Goal: Task Accomplishment & Management: Use online tool/utility

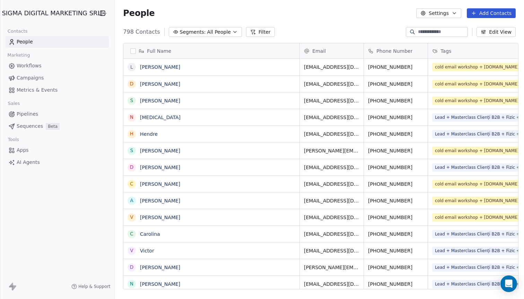
scroll to position [263, 412]
click at [48, 14] on html "SIGMA DIGITAL MARKETING SRL Contacts People Marketing Workflows Campaigns Metri…" at bounding box center [262, 149] width 524 height 299
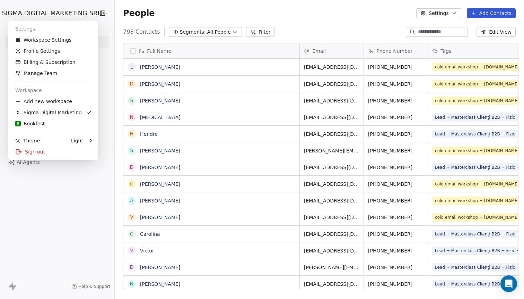
click at [85, 240] on html "SIGMA DIGITAL MARKETING SRL Contacts People Marketing Workflows Campaigns Metri…" at bounding box center [262, 149] width 524 height 299
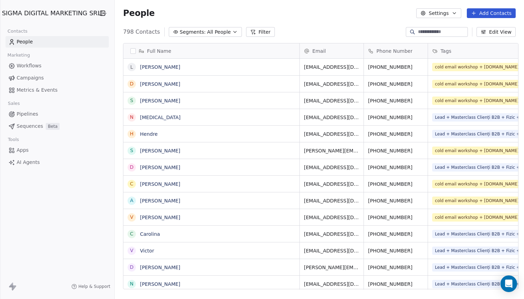
click at [33, 113] on span "Pipelines" at bounding box center [28, 113] width 22 height 7
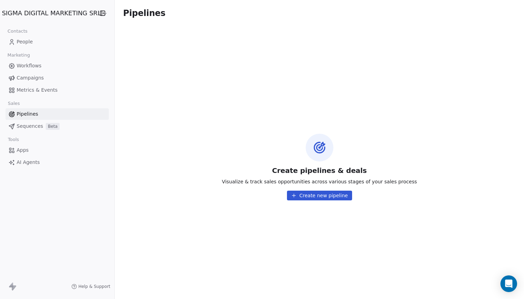
click at [33, 123] on span "Sequences" at bounding box center [30, 125] width 26 height 7
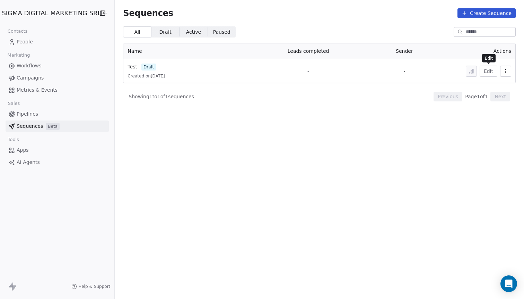
click at [492, 71] on button "Edit" at bounding box center [489, 71] width 18 height 11
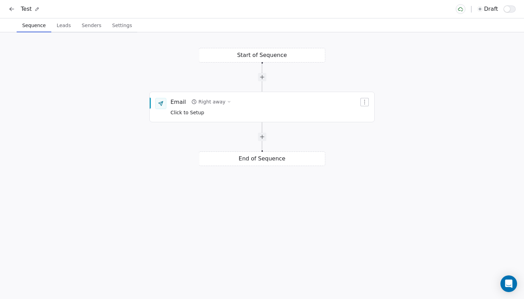
click at [245, 161] on div "End of Sequence" at bounding box center [262, 158] width 127 height 15
click at [266, 134] on div at bounding box center [262, 136] width 127 height 8
click at [263, 140] on div at bounding box center [262, 136] width 8 height 8
click at [205, 173] on div "Click to Setup" at bounding box center [205, 172] width 68 height 8
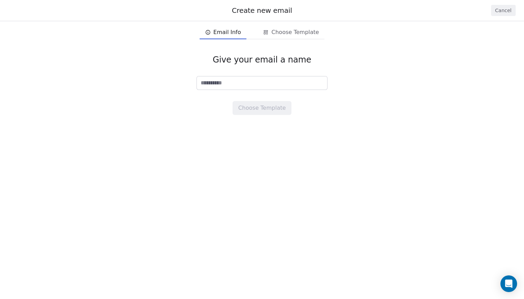
click at [233, 34] on span "Email Info" at bounding box center [228, 32] width 28 height 8
click at [502, 15] on button "Cancel" at bounding box center [503, 10] width 25 height 11
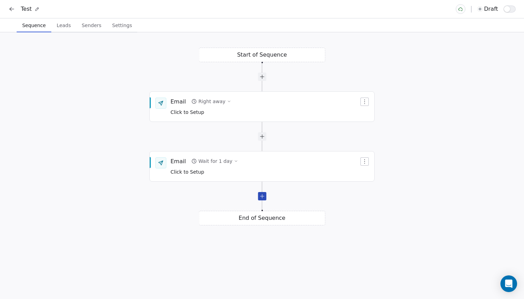
click at [264, 197] on div at bounding box center [262, 196] width 8 height 8
click at [228, 223] on button "Wait for 1 day" at bounding box center [215, 221] width 52 height 10
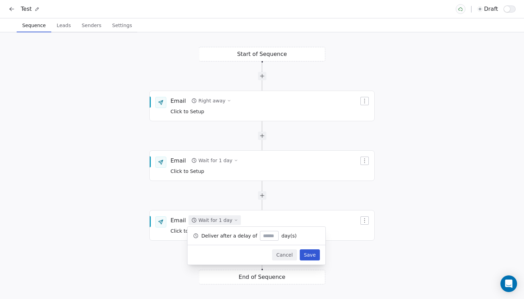
click at [199, 231] on div "Deliver after a delay of * day(s)" at bounding box center [257, 235] width 138 height 18
click at [198, 233] on icon at bounding box center [196, 236] width 6 height 6
click at [93, 30] on button "Senders Senders" at bounding box center [91, 25] width 31 height 14
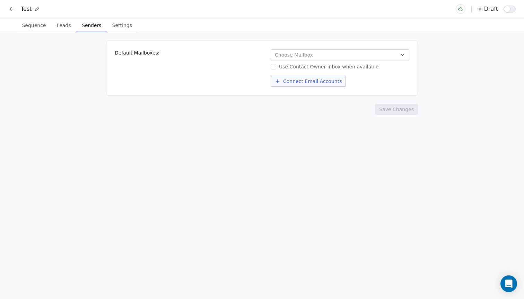
click at [304, 52] on span "Choose Mailbox" at bounding box center [294, 54] width 38 height 7
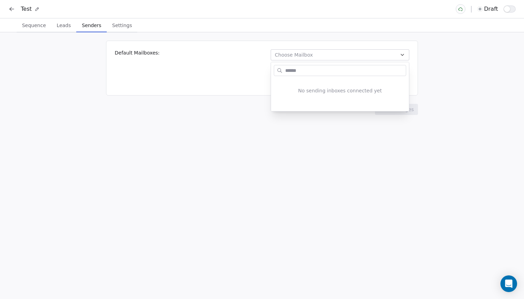
click at [69, 29] on html "Test draft Sequence Sequence Leads Leads Senders Senders Settings Settings Defa…" at bounding box center [262, 149] width 524 height 299
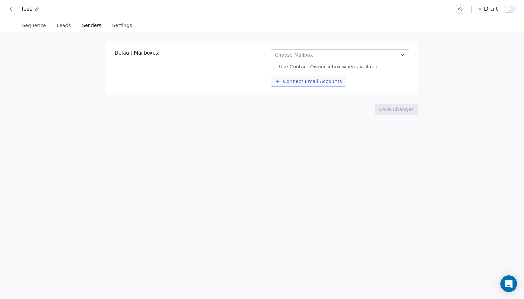
click at [63, 27] on span "Leads" at bounding box center [64, 25] width 20 height 10
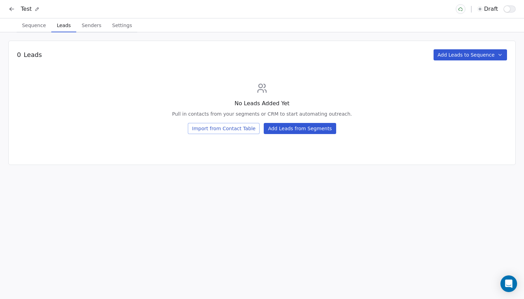
click at [124, 29] on span "Settings" at bounding box center [122, 25] width 25 height 10
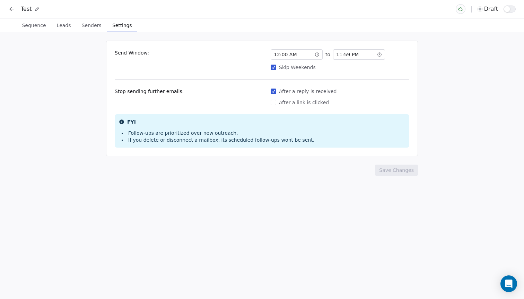
click at [13, 8] on icon at bounding box center [11, 9] width 7 height 7
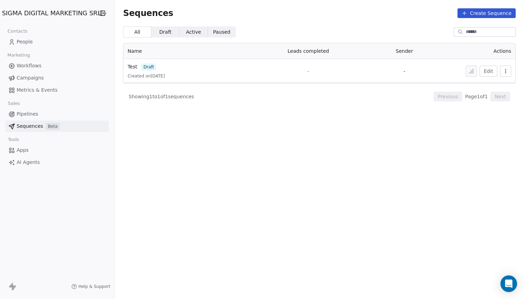
click at [34, 82] on link "Campaigns" at bounding box center [57, 77] width 103 height 11
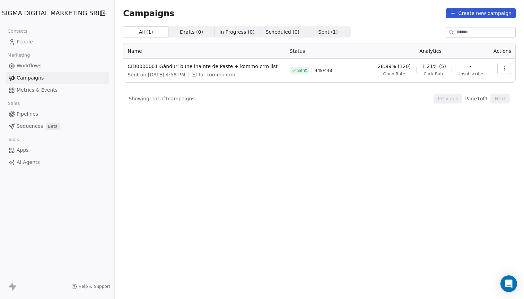
click at [33, 68] on span "Workflows" at bounding box center [29, 65] width 25 height 7
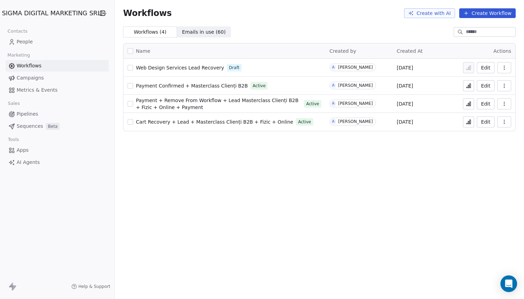
click at [473, 11] on button "Create Workflow" at bounding box center [488, 13] width 57 height 10
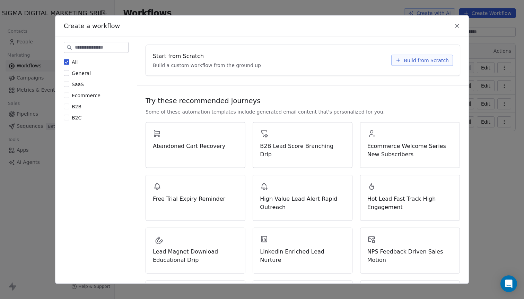
click at [415, 55] on button "Build from Scratch" at bounding box center [423, 59] width 62 height 11
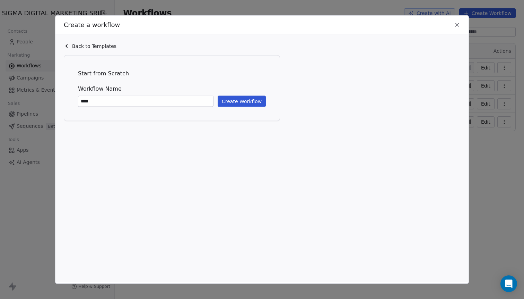
type input "****"
click at [254, 105] on button "Create Workflow" at bounding box center [242, 100] width 48 height 11
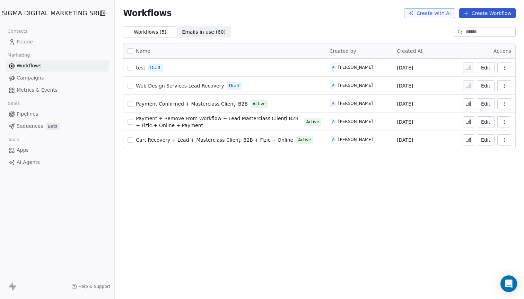
click at [136, 70] on span "test" at bounding box center [140, 68] width 9 height 6
